Goal: Task Accomplishment & Management: Use online tool/utility

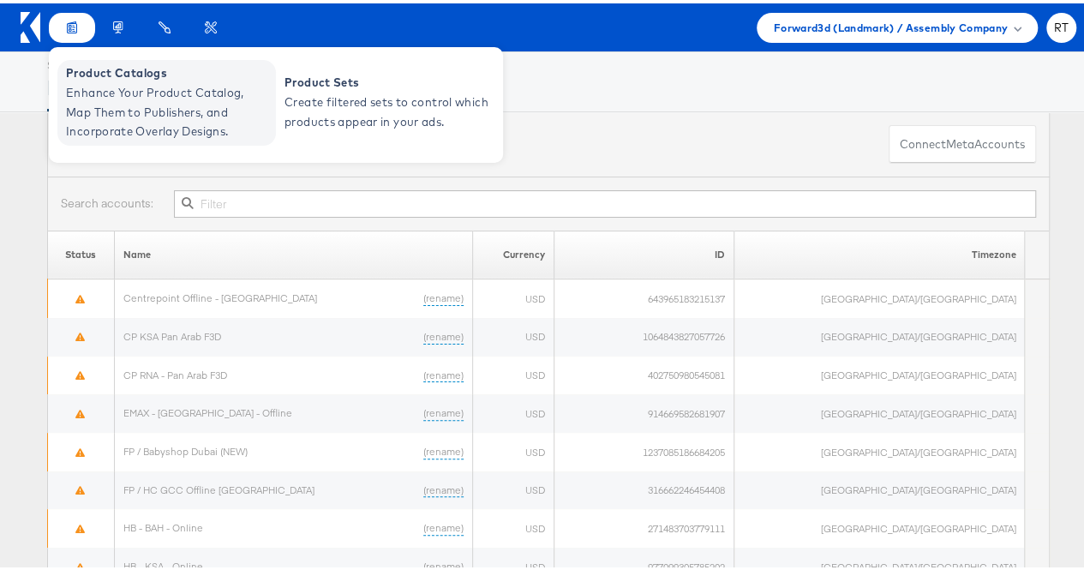
click at [175, 115] on span "Enhance Your Product Catalog, Map Them to Publishers, and Incorporate Overlay D…" at bounding box center [169, 109] width 206 height 58
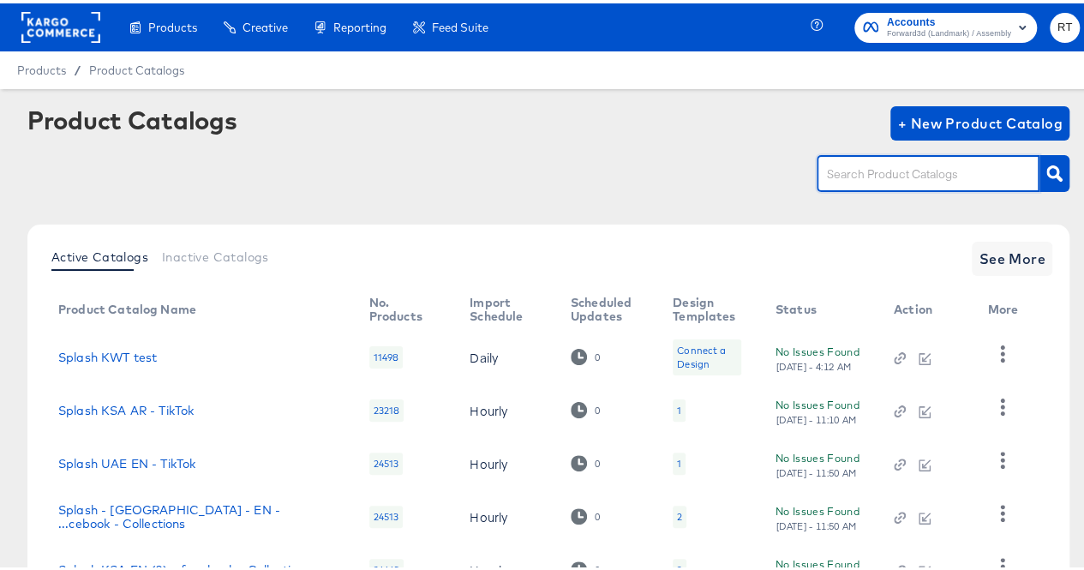
click at [859, 176] on input "text" at bounding box center [915, 171] width 183 height 20
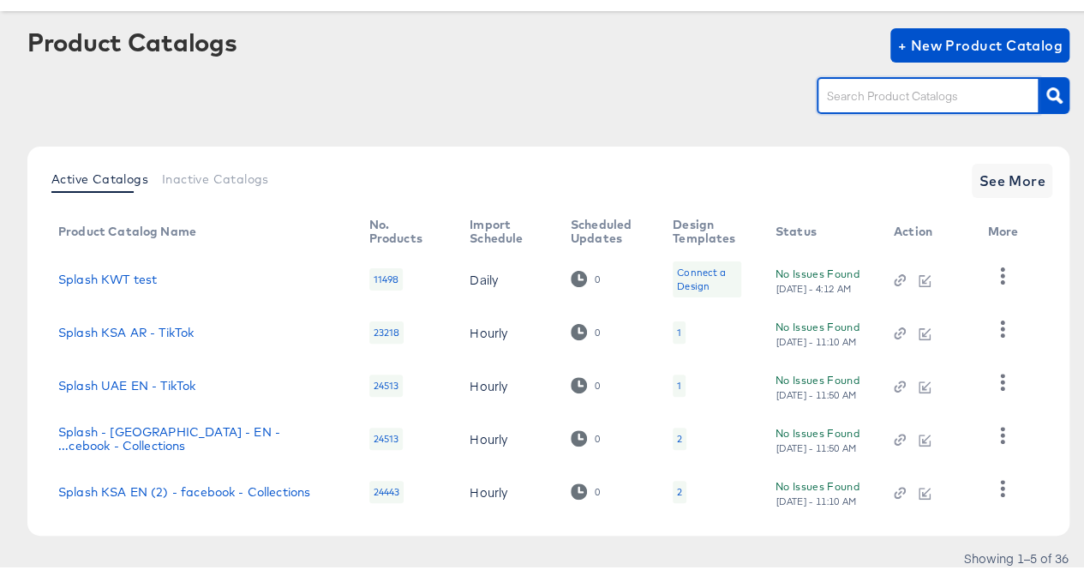
scroll to position [79, 0]
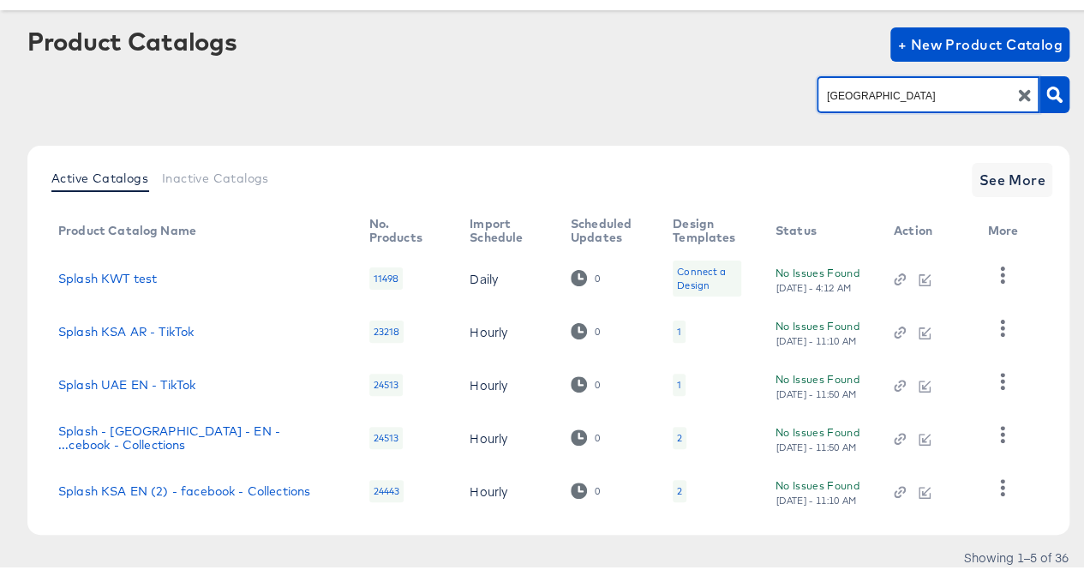
type input "[GEOGRAPHIC_DATA]"
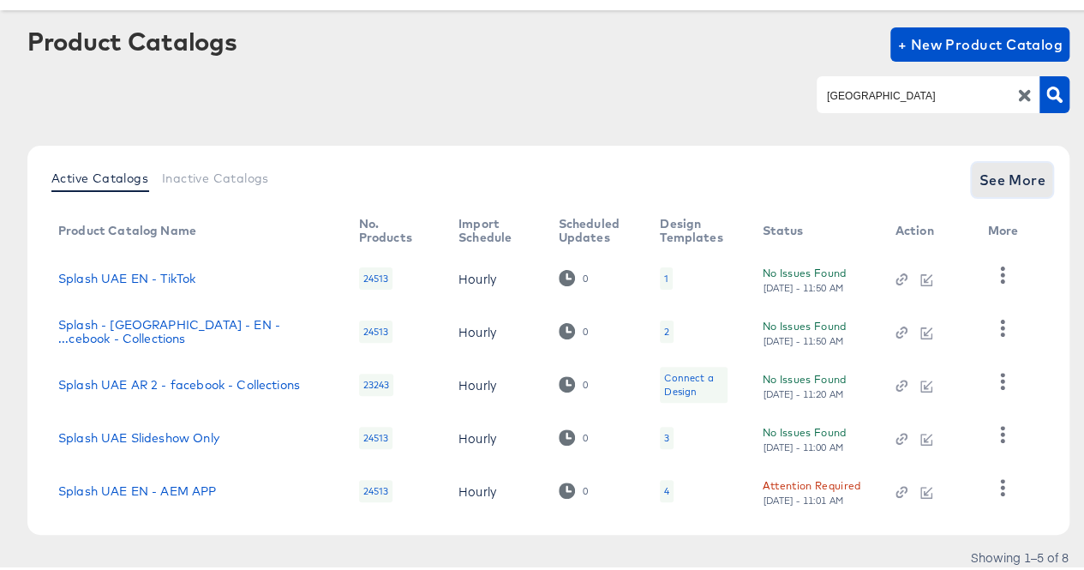
click at [1019, 174] on span "See More" at bounding box center [1012, 177] width 67 height 24
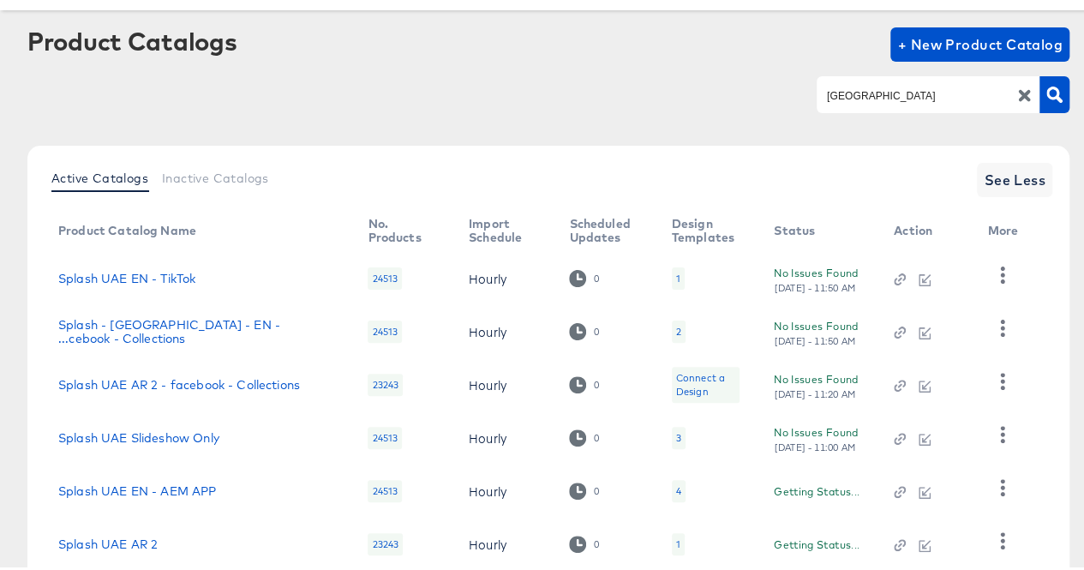
scroll to position [295, 0]
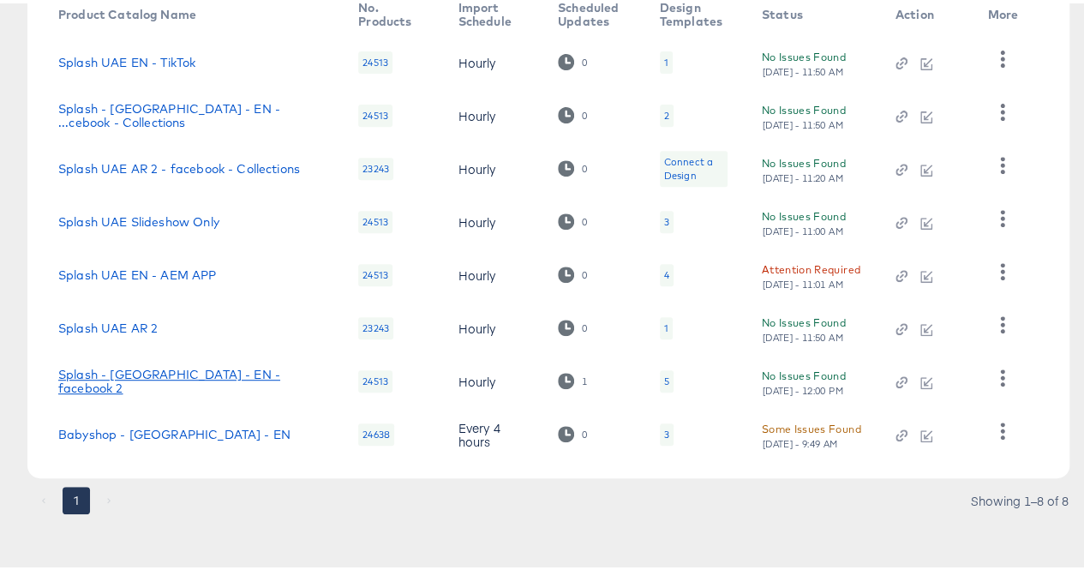
click at [135, 380] on link "Splash - [GEOGRAPHIC_DATA] - EN - facebook 2" at bounding box center [191, 377] width 266 height 27
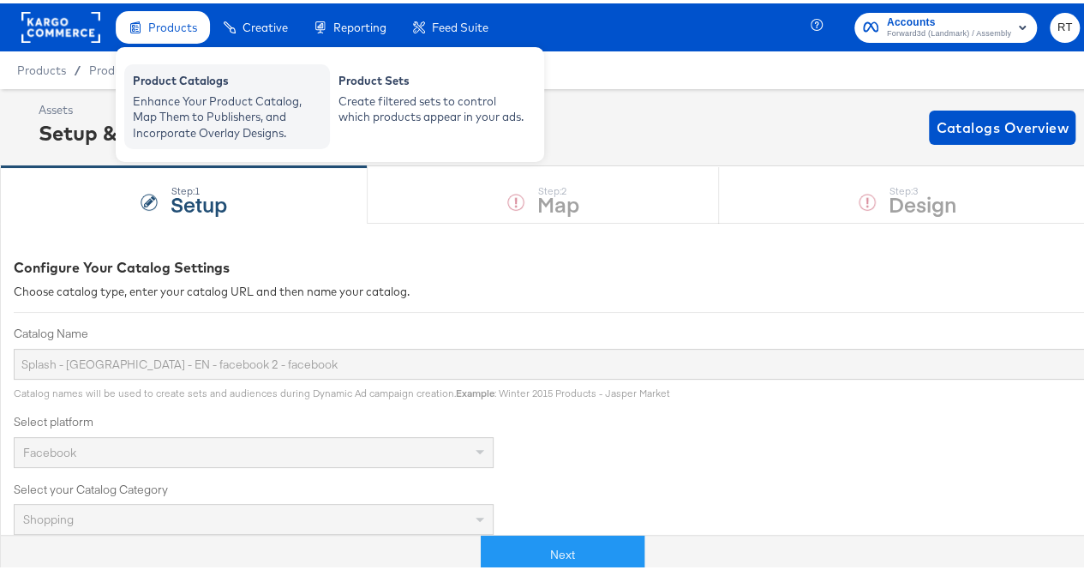
click at [189, 111] on div "Enhance Your Product Catalog, Map Them to Publishers, and Incorporate Overlay D…" at bounding box center [227, 114] width 189 height 48
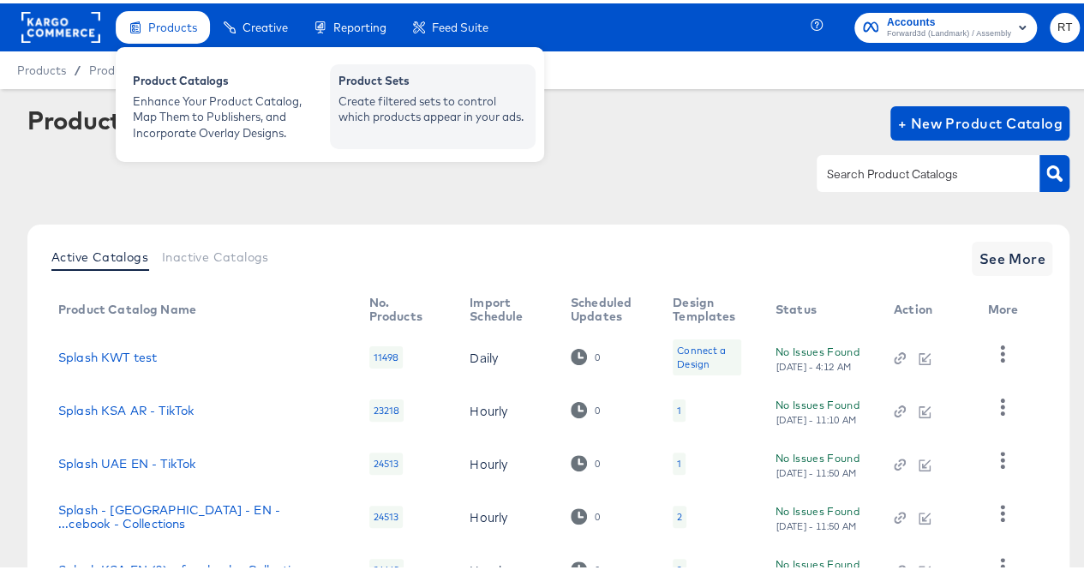
click at [365, 96] on div "Create filtered sets to control which products appear in your ads." at bounding box center [433, 106] width 189 height 32
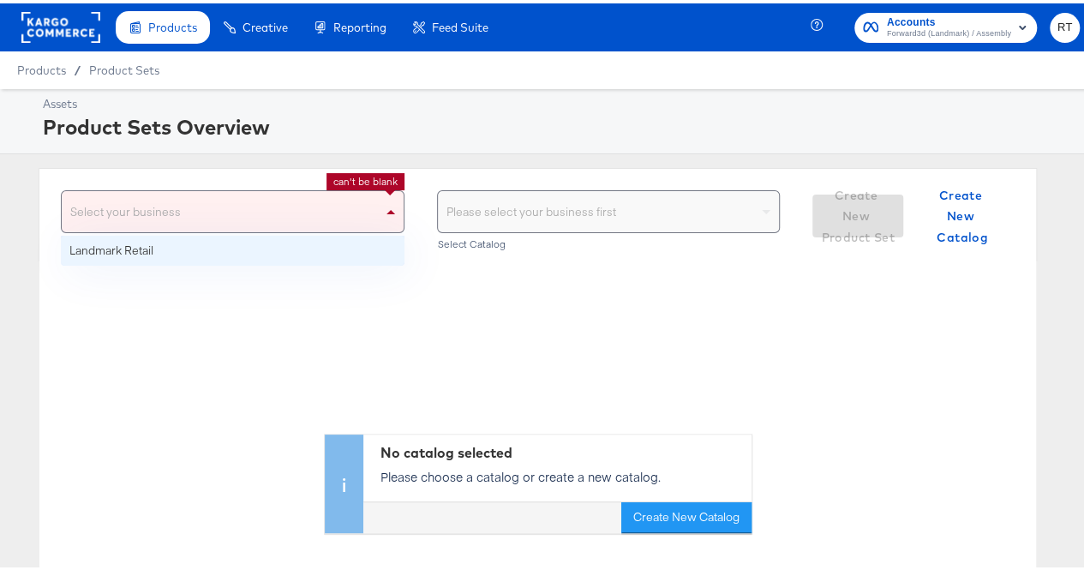
click at [361, 201] on div "Select your business" at bounding box center [233, 208] width 342 height 41
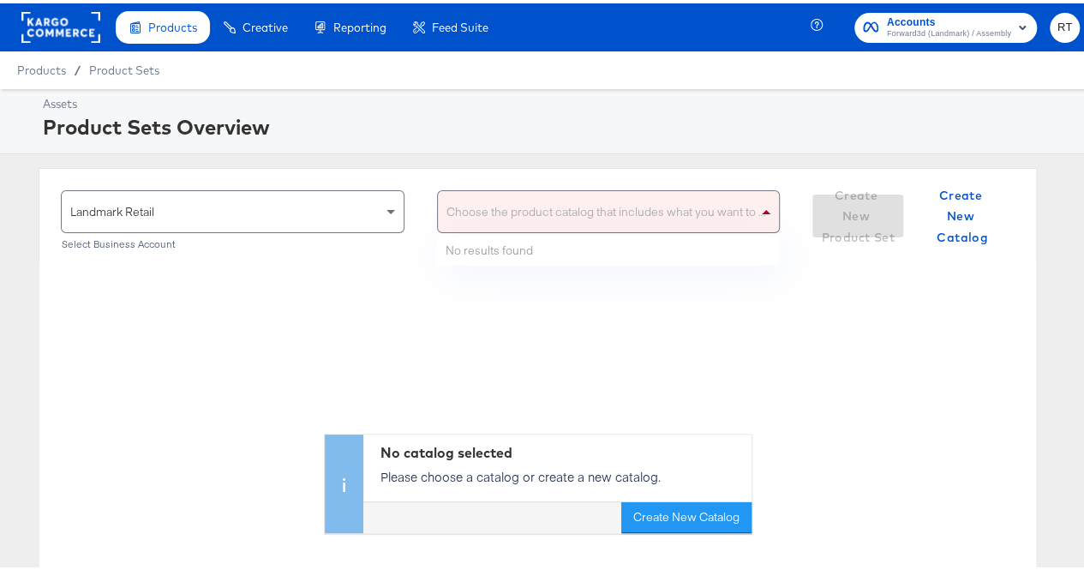
click at [501, 220] on div "Choose the product catalog that includes what you want to sell" at bounding box center [609, 208] width 342 height 41
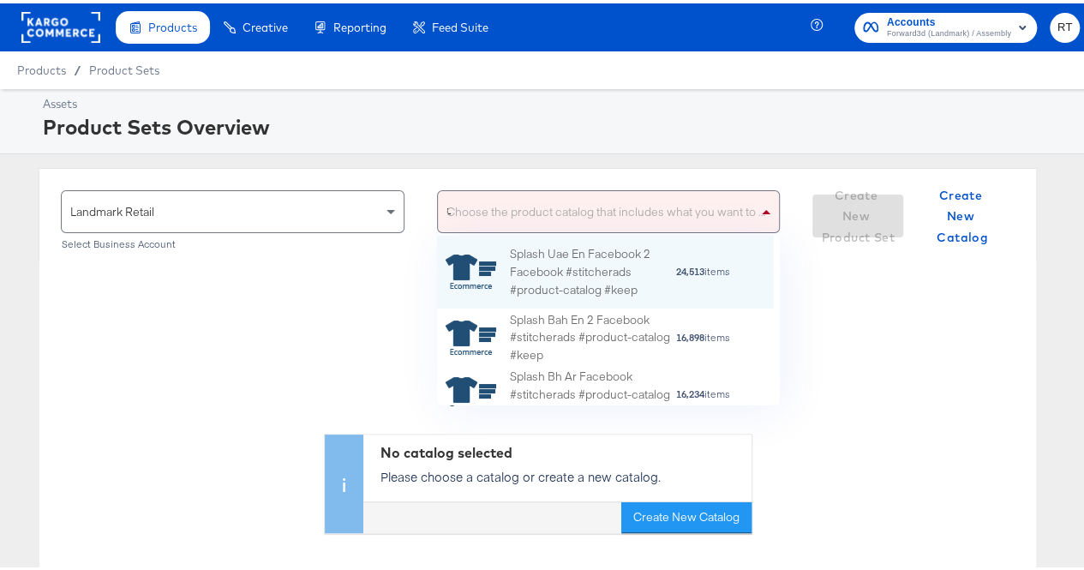
scroll to position [59, 324]
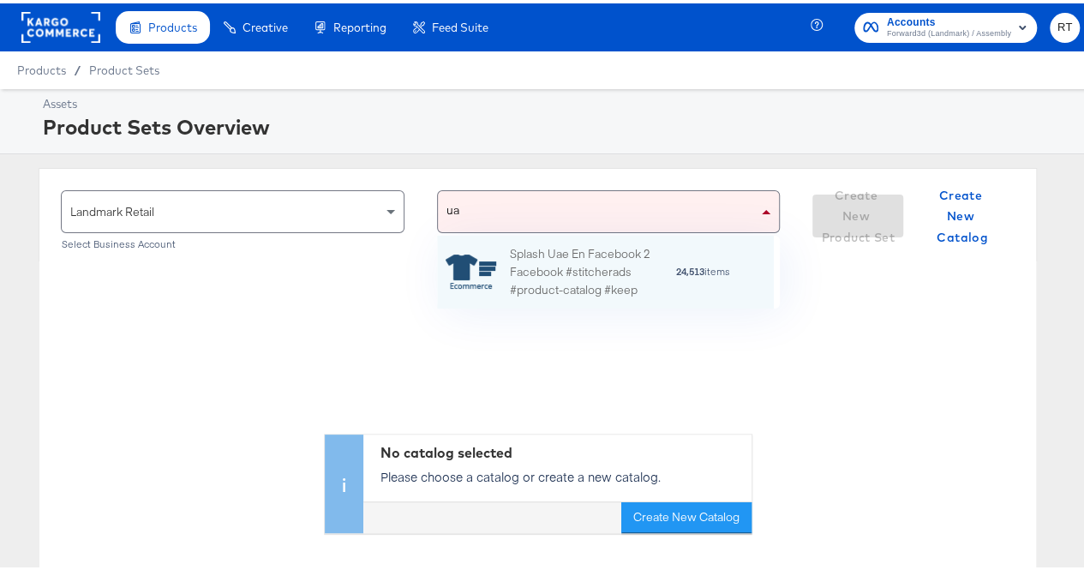
type input "[GEOGRAPHIC_DATA]"
click at [535, 251] on div "Splash Uae En Facebook 2 Facebook #stitcherads #product-catalog #keep" at bounding box center [592, 268] width 165 height 53
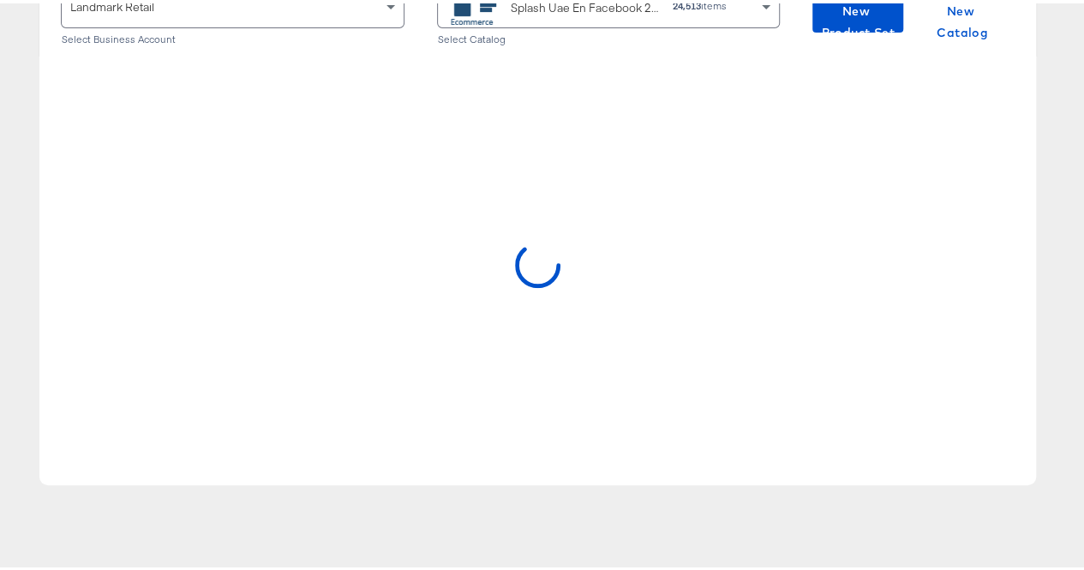
scroll to position [149, 0]
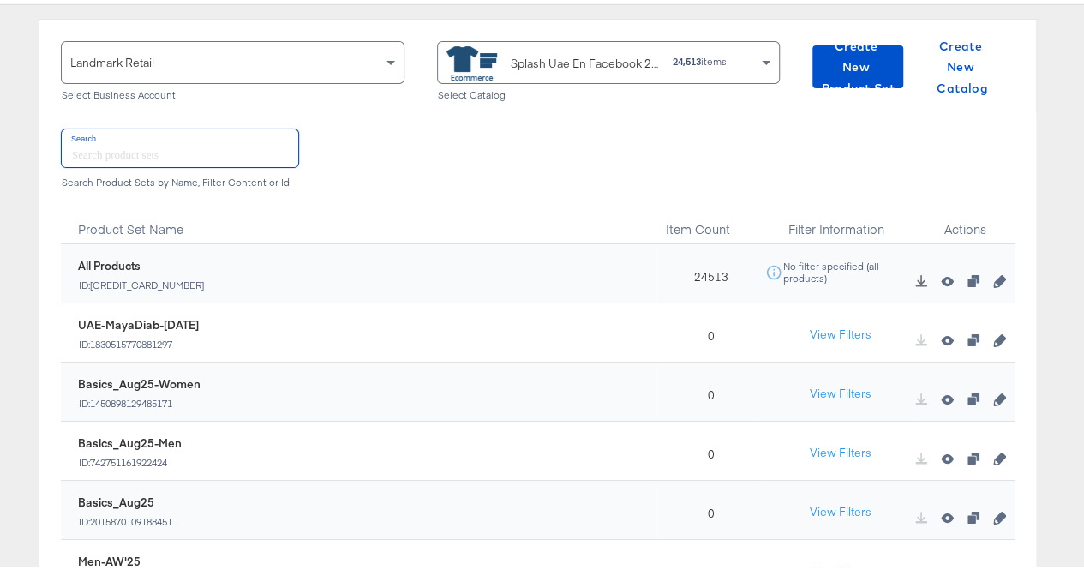
click at [150, 143] on input "text" at bounding box center [180, 144] width 237 height 37
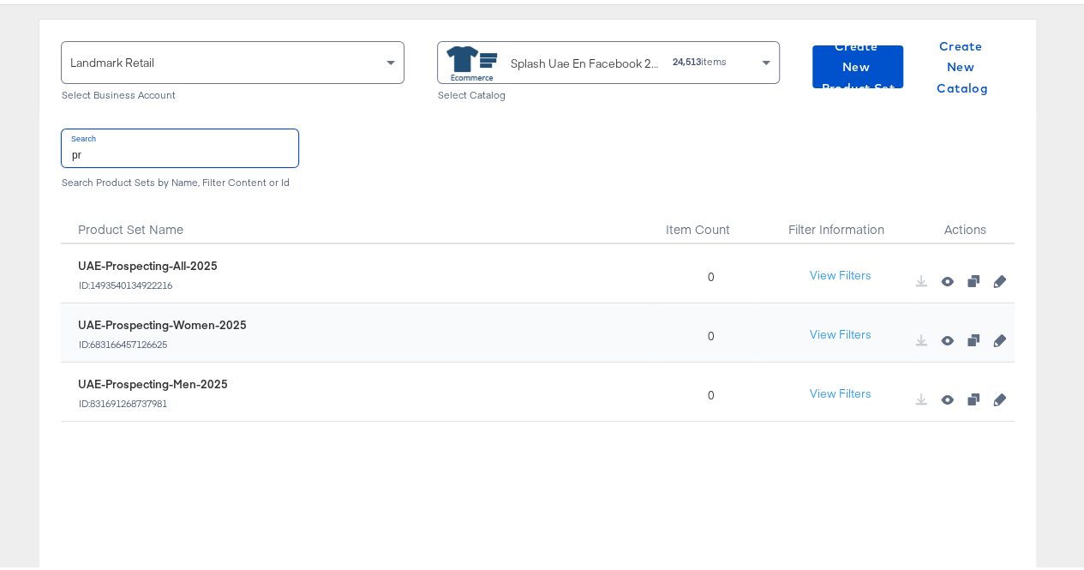
type input "p"
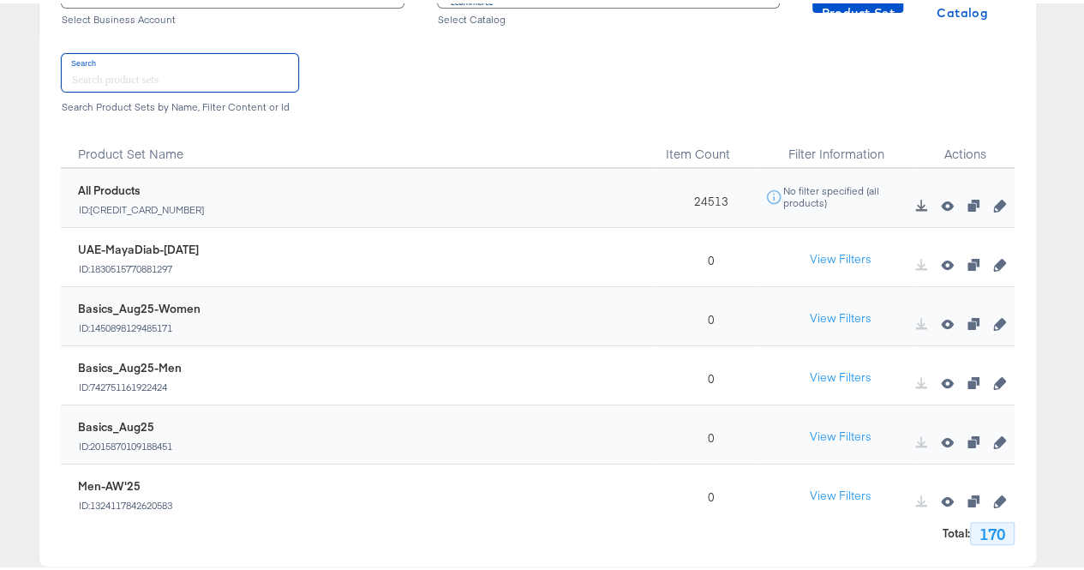
scroll to position [224, 0]
